Goal: Information Seeking & Learning: Find specific fact

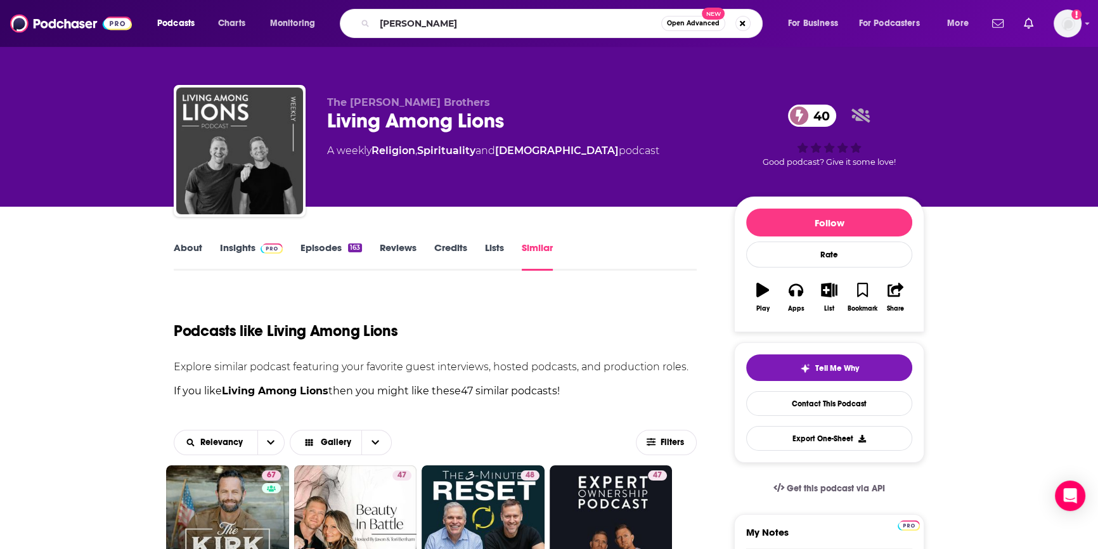
type input "[PERSON_NAME]"
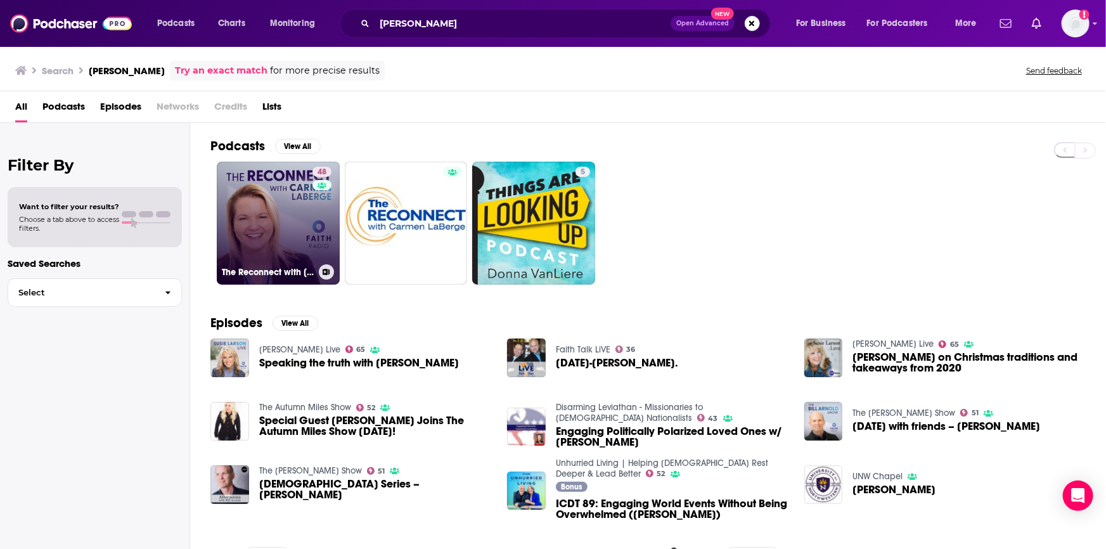
click at [302, 219] on link "48 The Reconnect with [PERSON_NAME]" at bounding box center [278, 223] width 123 height 123
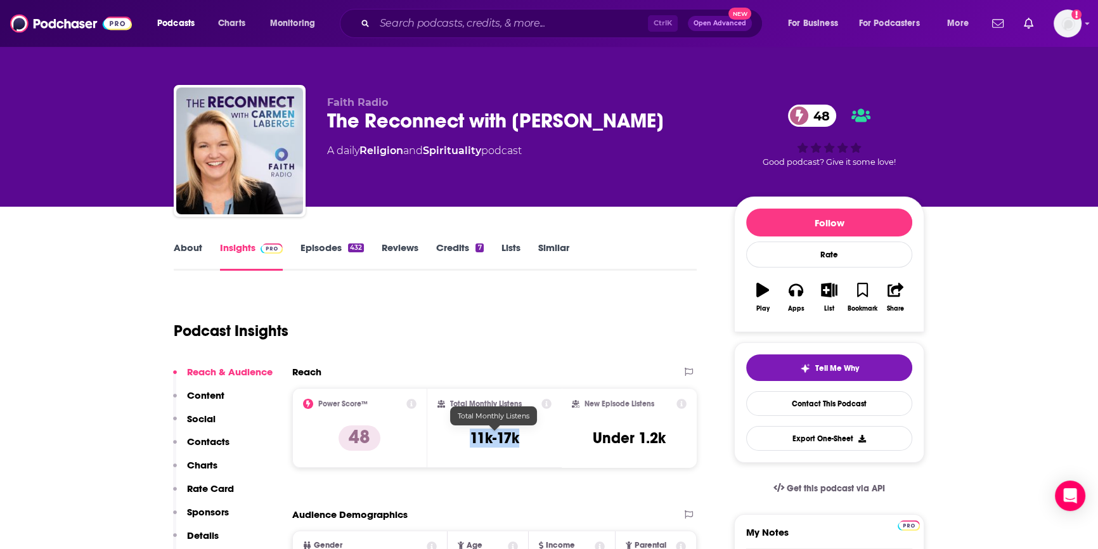
drag, startPoint x: 524, startPoint y: 439, endPoint x: 470, endPoint y: 438, distance: 53.9
click at [470, 438] on div "Total Monthly Listens 11k-17k" at bounding box center [494, 428] width 115 height 58
copy h3 "11k-17k"
